Goal: Task Accomplishment & Management: Manage account settings

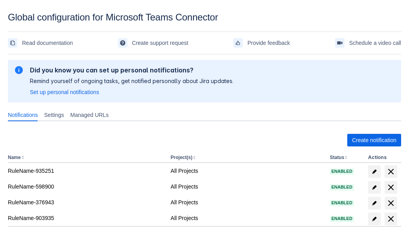
click at [374, 140] on span "Create notification" at bounding box center [374, 140] width 44 height 13
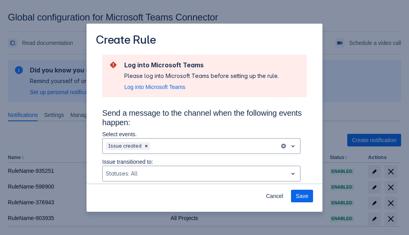
scroll to position [530, 0]
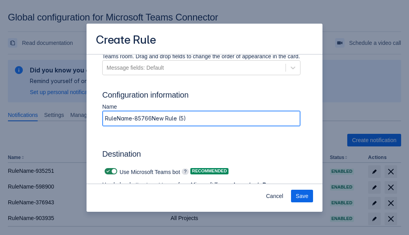
type input "RuleName-857664New Rule (5)"
click at [146, 201] on span "Authenticate in Microsoft Teams" at bounding box center [146, 207] width 78 height 13
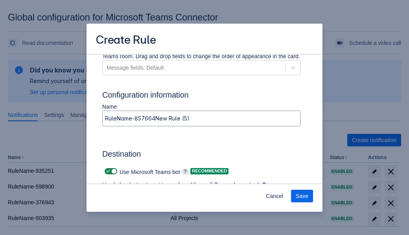
scroll to position [0, 0]
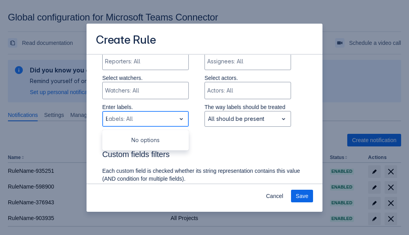
type input "857664_label"
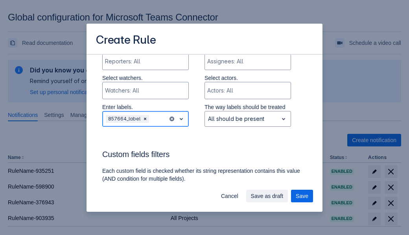
scroll to position [576, 0]
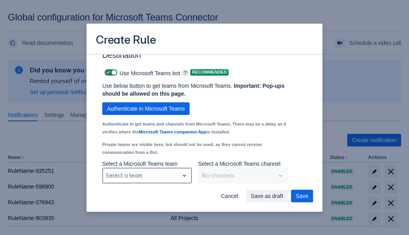
click at [147, 175] on div "Scrollable content" at bounding box center [141, 175] width 70 height 9
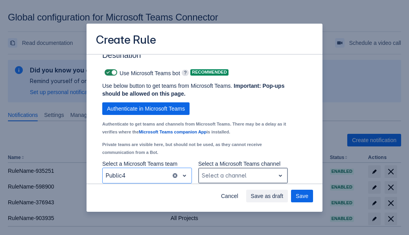
click at [243, 175] on div "Scrollable content" at bounding box center [237, 175] width 70 height 9
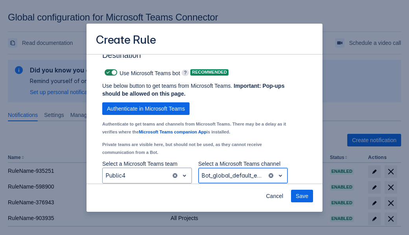
click at [302, 196] on span "Save" at bounding box center [302, 196] width 13 height 13
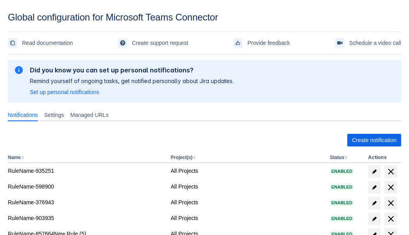
click at [391, 230] on span "delete" at bounding box center [390, 234] width 9 height 9
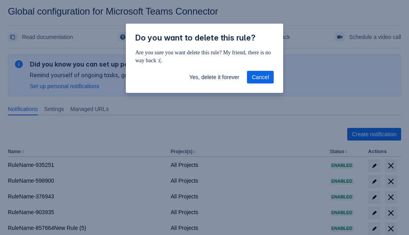
click at [214, 77] on span "Yes, delete it forever" at bounding box center [214, 77] width 50 height 13
